Goal: Task Accomplishment & Management: Use online tool/utility

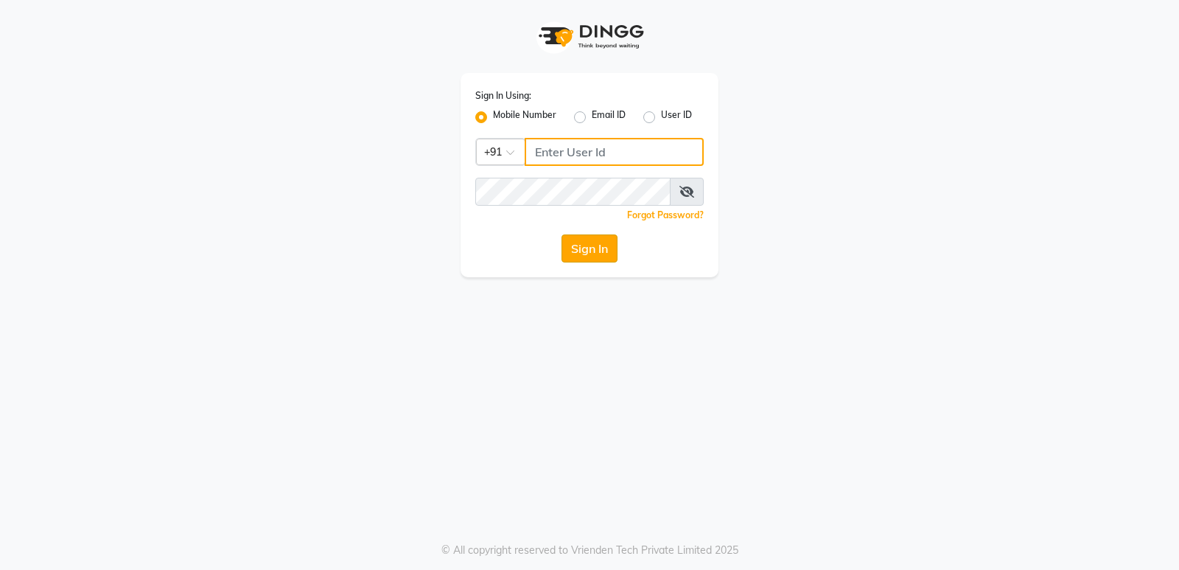
type input "8800015913"
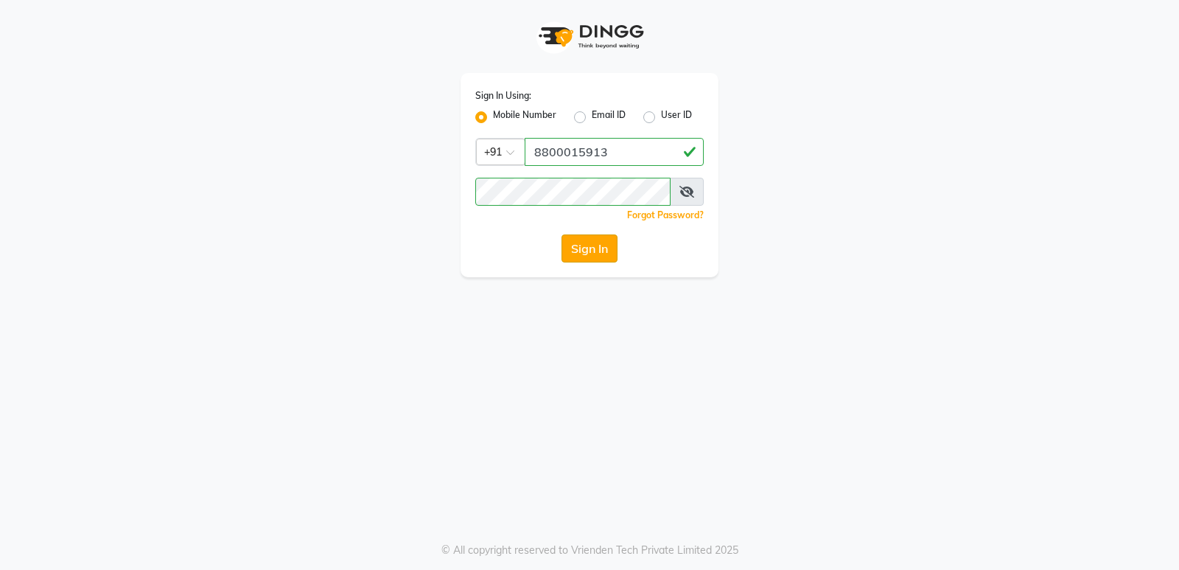
click at [591, 242] on button "Sign In" at bounding box center [589, 248] width 56 height 28
click at [591, 245] on button "Sign In" at bounding box center [589, 248] width 56 height 28
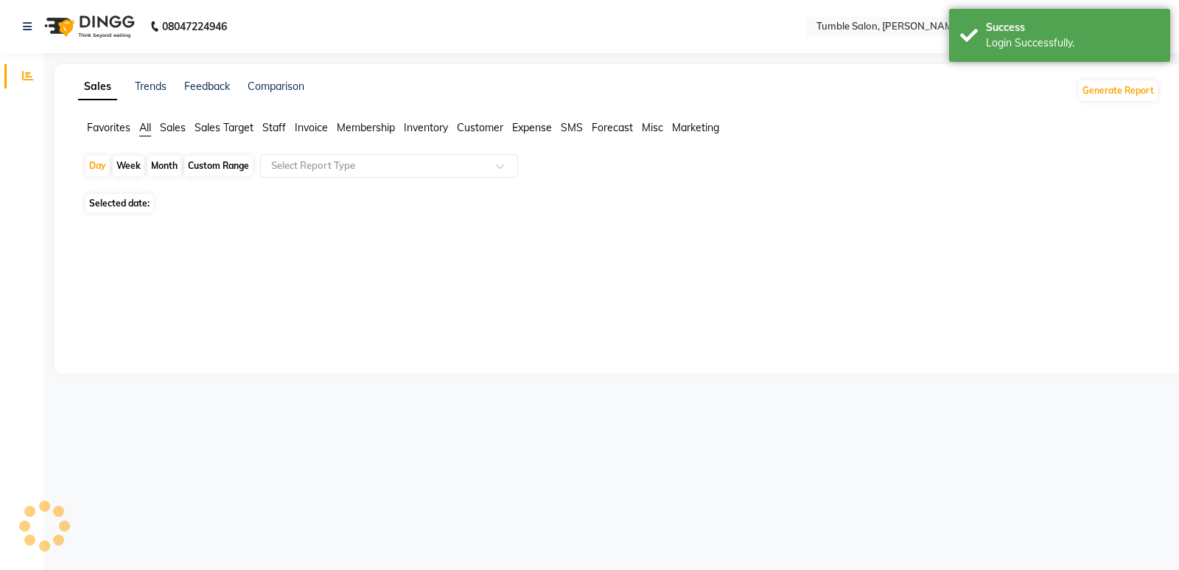
select select "en"
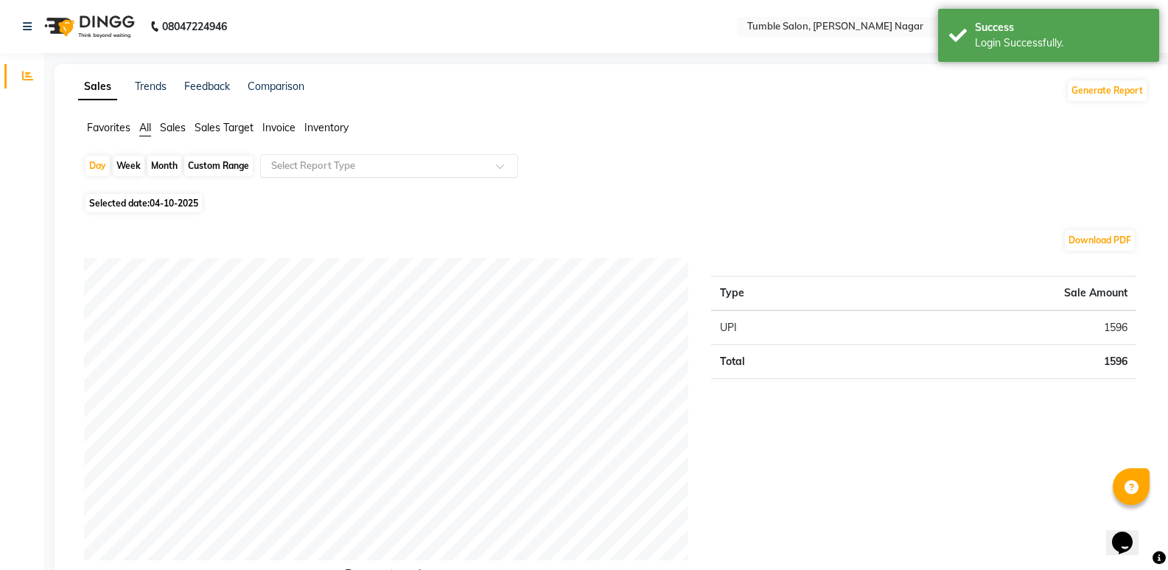
click at [497, 164] on span at bounding box center [505, 170] width 18 height 15
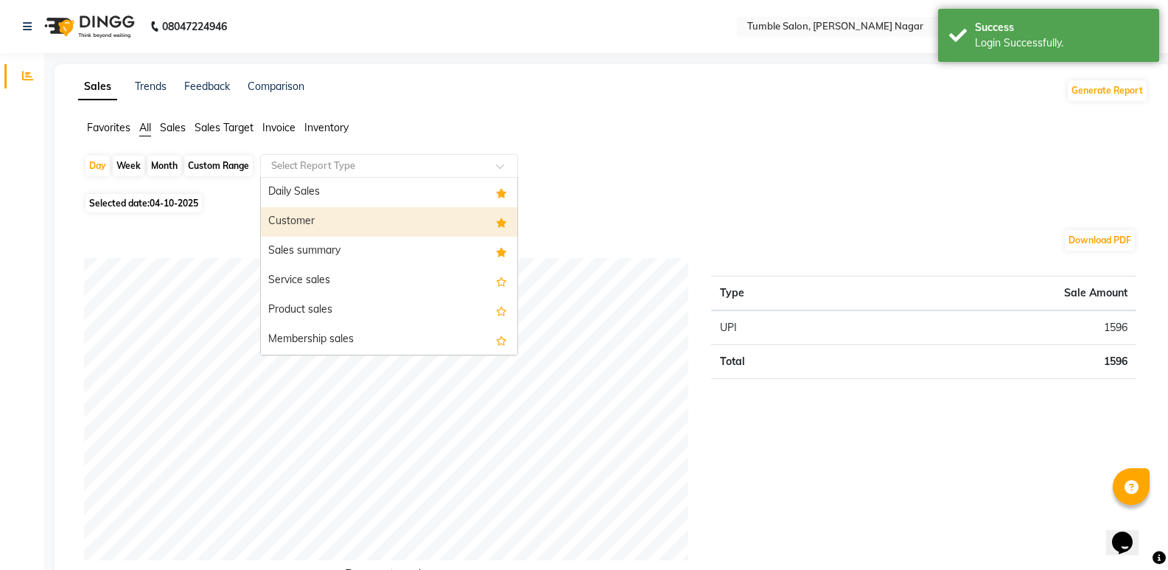
click at [306, 221] on div "Customer" at bounding box center [389, 221] width 256 height 29
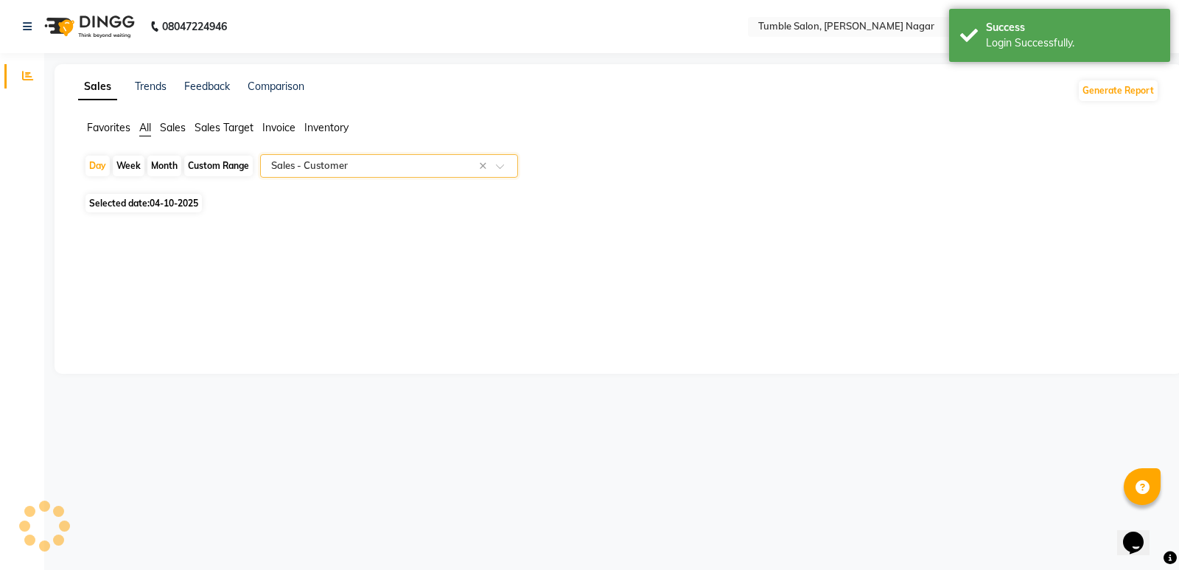
select select "full_report"
select select "csv"
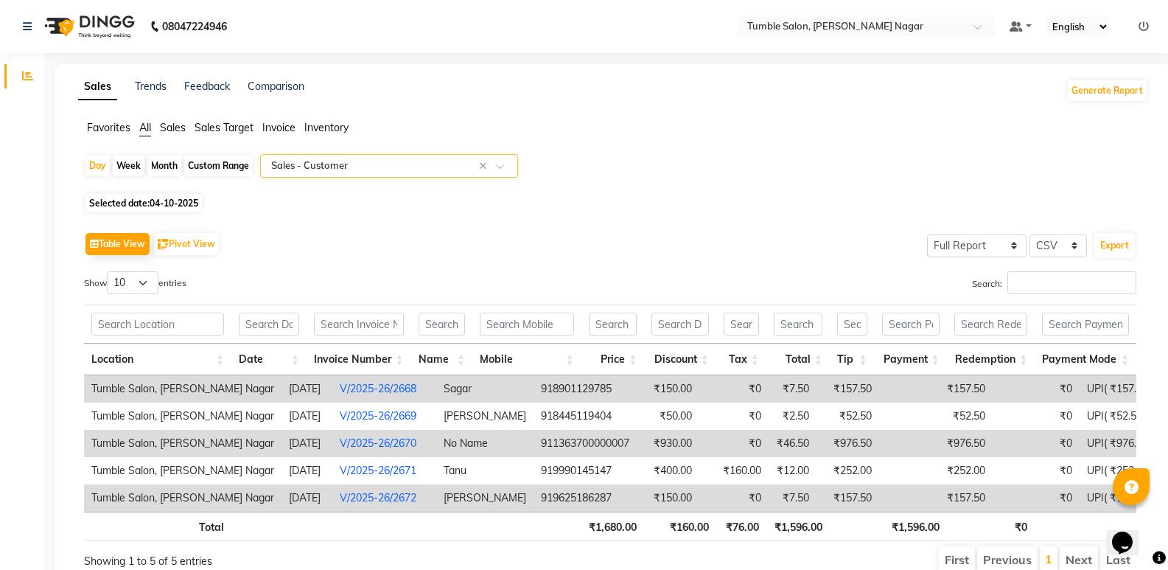
click at [178, 201] on span "04-10-2025" at bounding box center [174, 202] width 49 height 11
select select "10"
select select "2025"
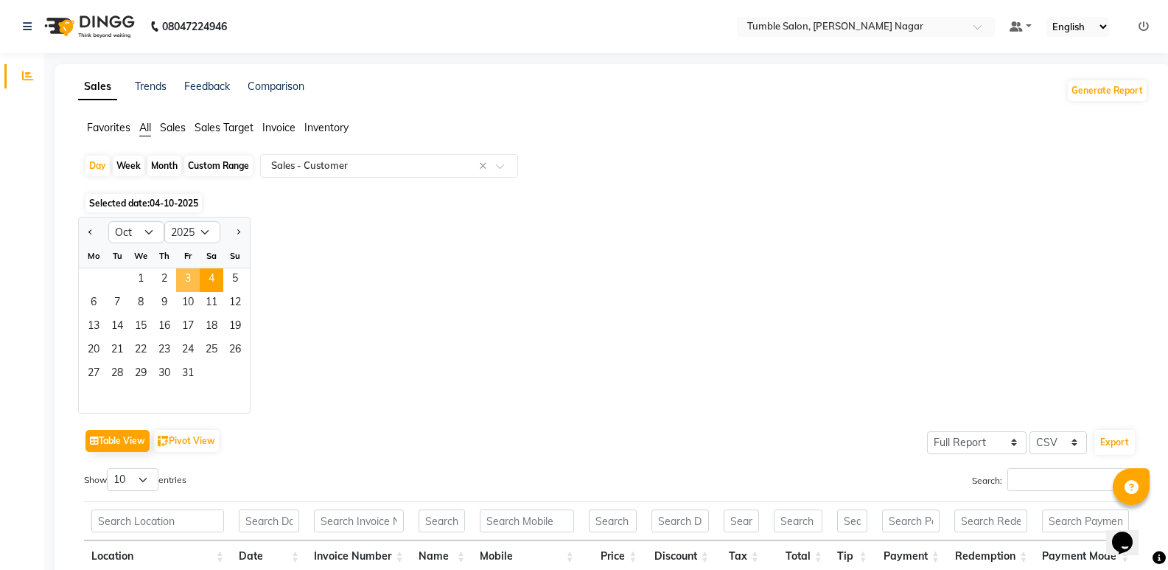
click at [188, 276] on span "3" at bounding box center [188, 280] width 24 height 24
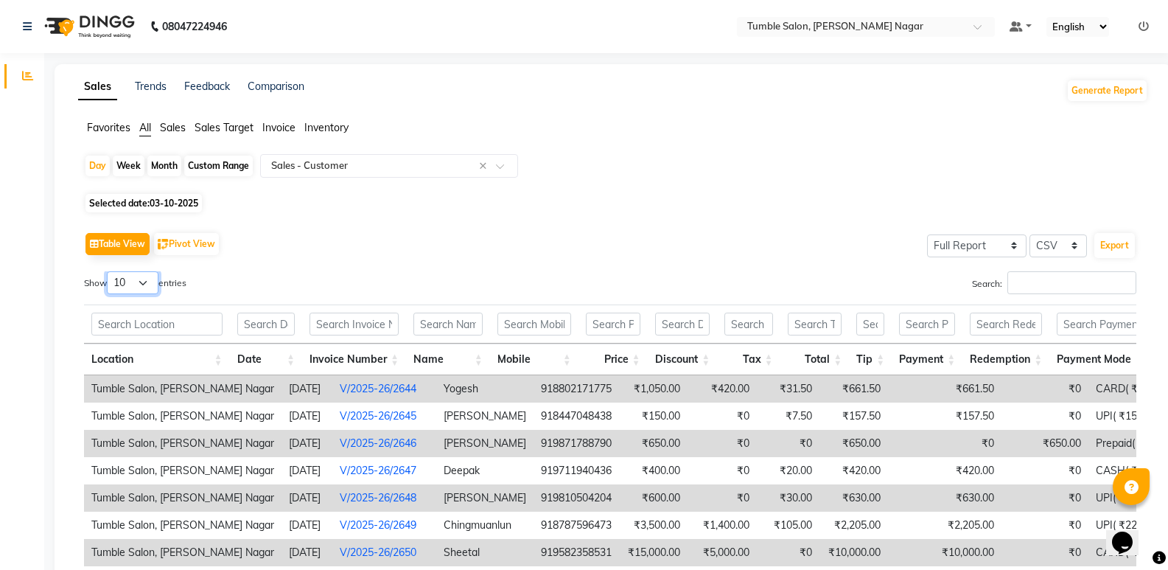
click at [150, 283] on select "10 25 50 100" at bounding box center [133, 282] width 52 height 23
select select "25"
click at [109, 271] on select "10 25 50 100" at bounding box center [133, 282] width 52 height 23
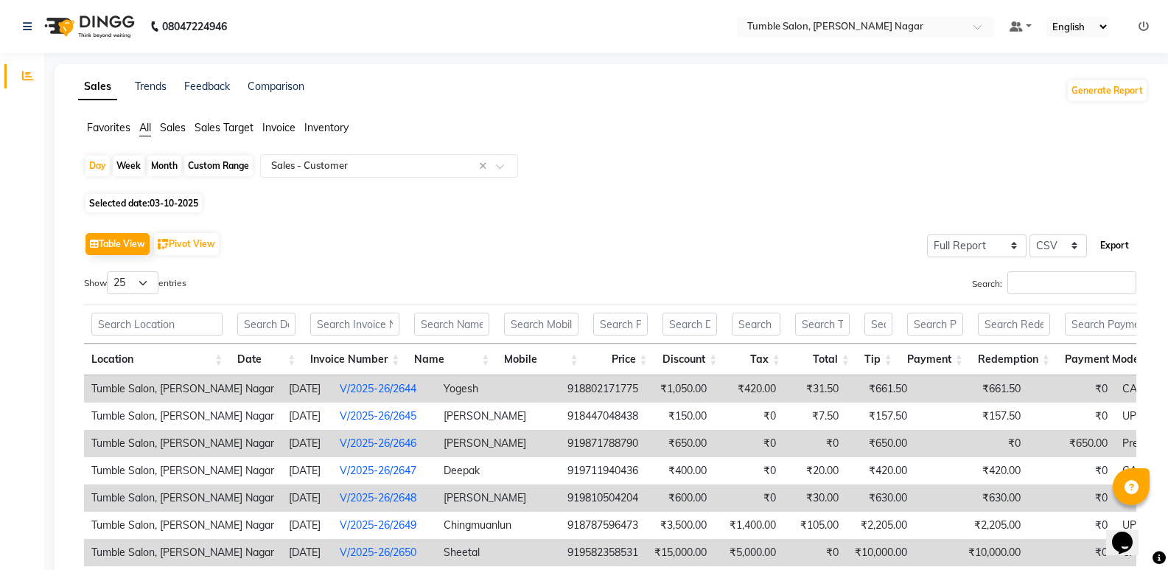
click at [1112, 243] on button "Export" at bounding box center [1114, 245] width 41 height 25
